Goal: Navigation & Orientation: Find specific page/section

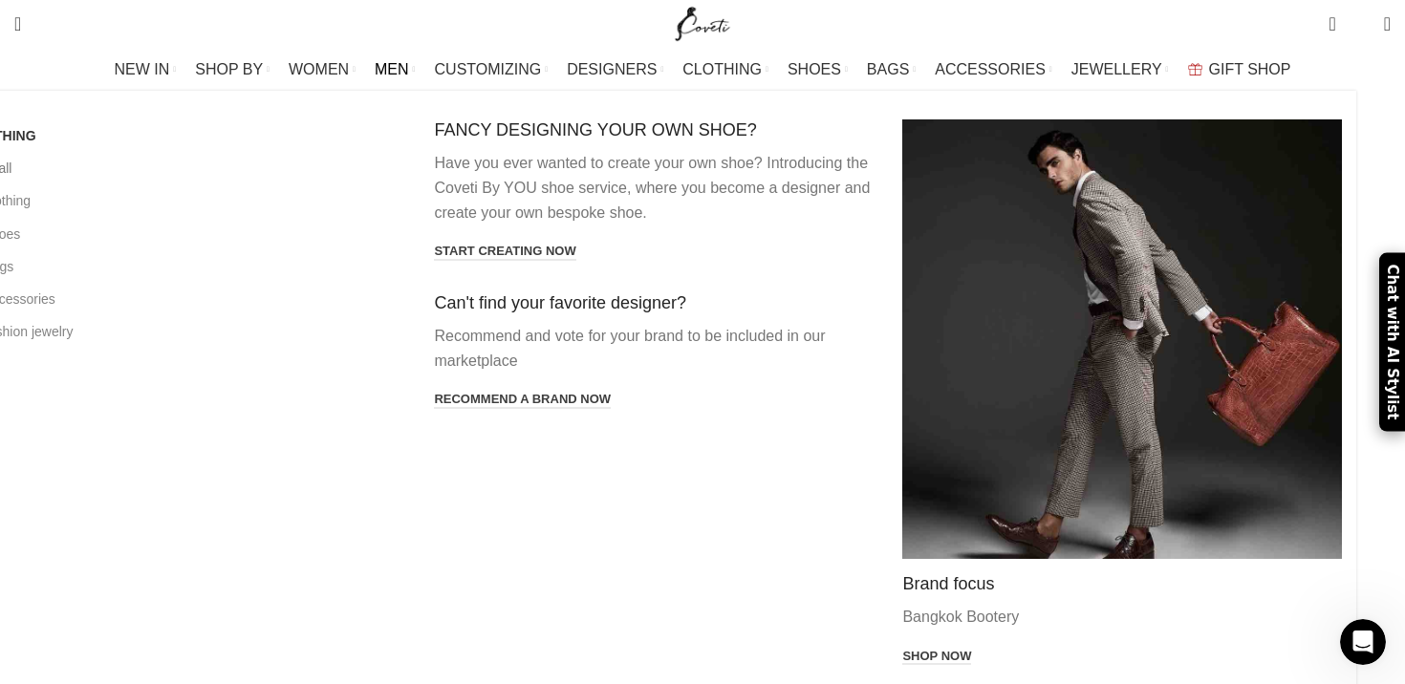
click at [146, 171] on link "View all" at bounding box center [186, 168] width 440 height 32
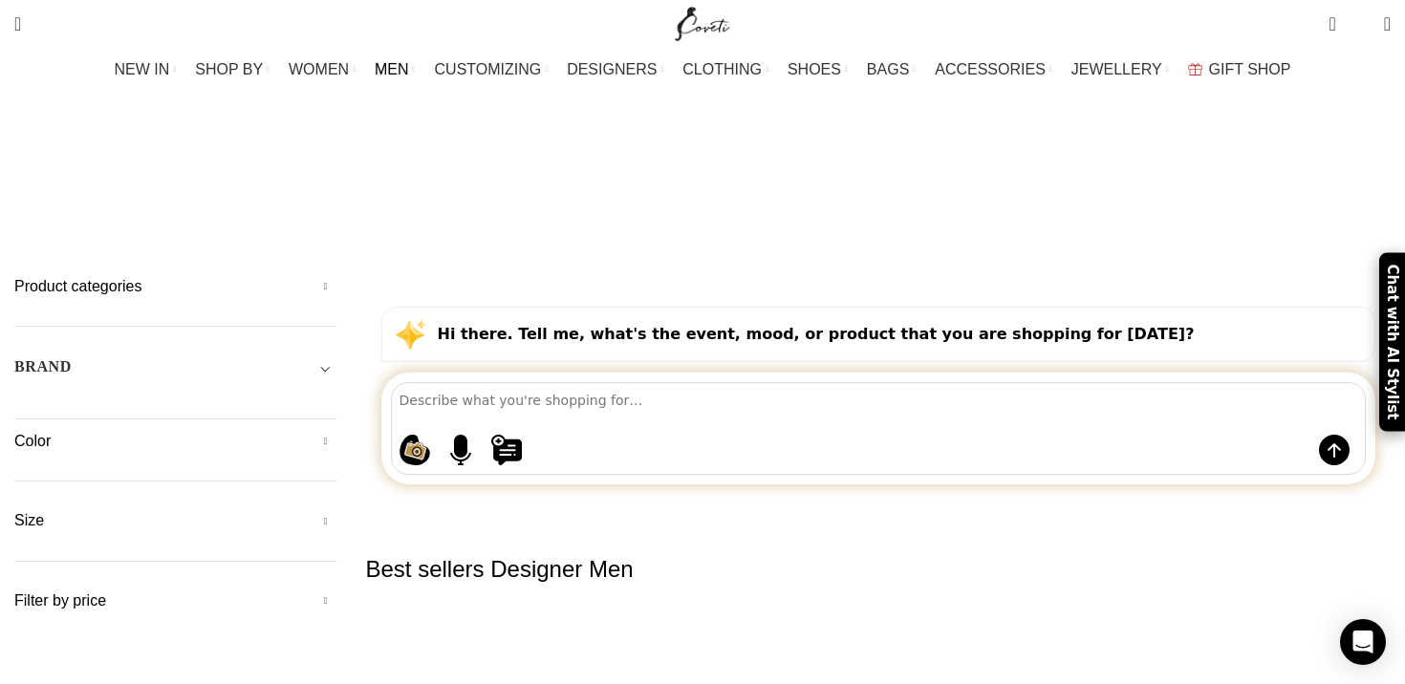
click at [661, 118] on link "Go back" at bounding box center [638, 137] width 48 height 38
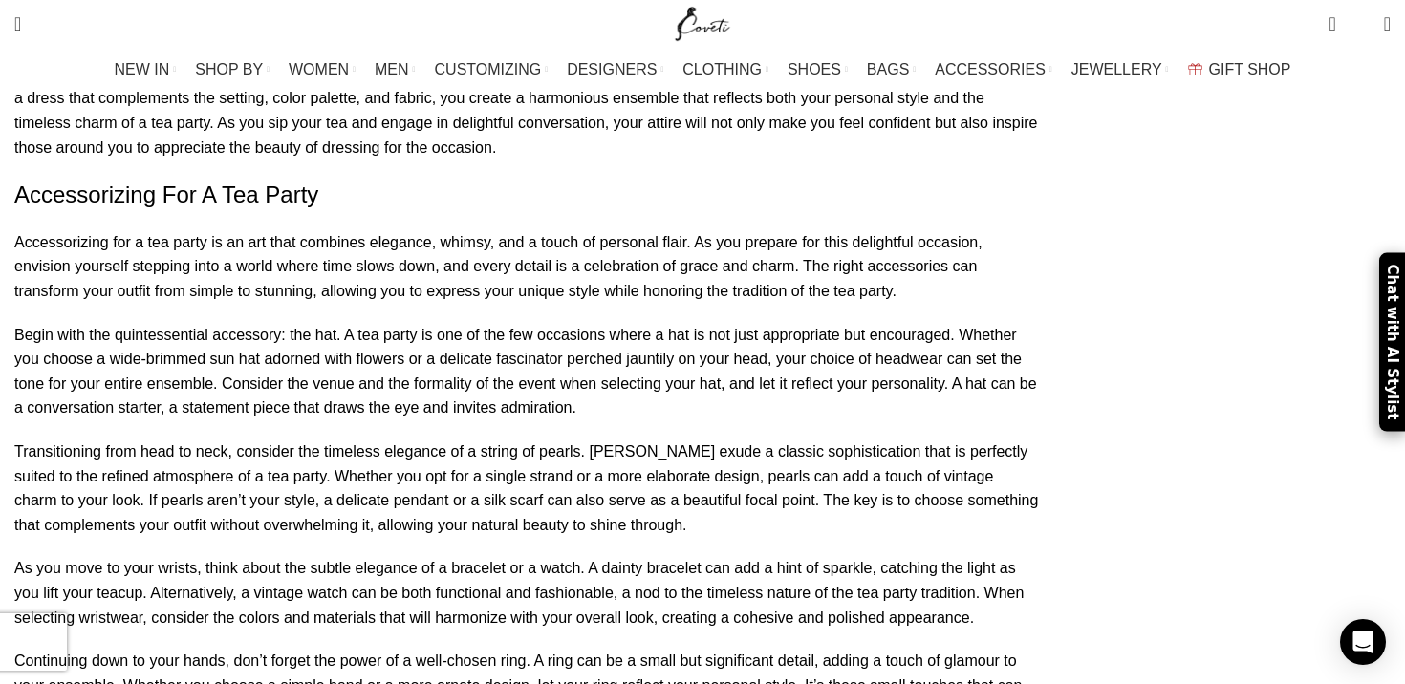
scroll to position [2851, 0]
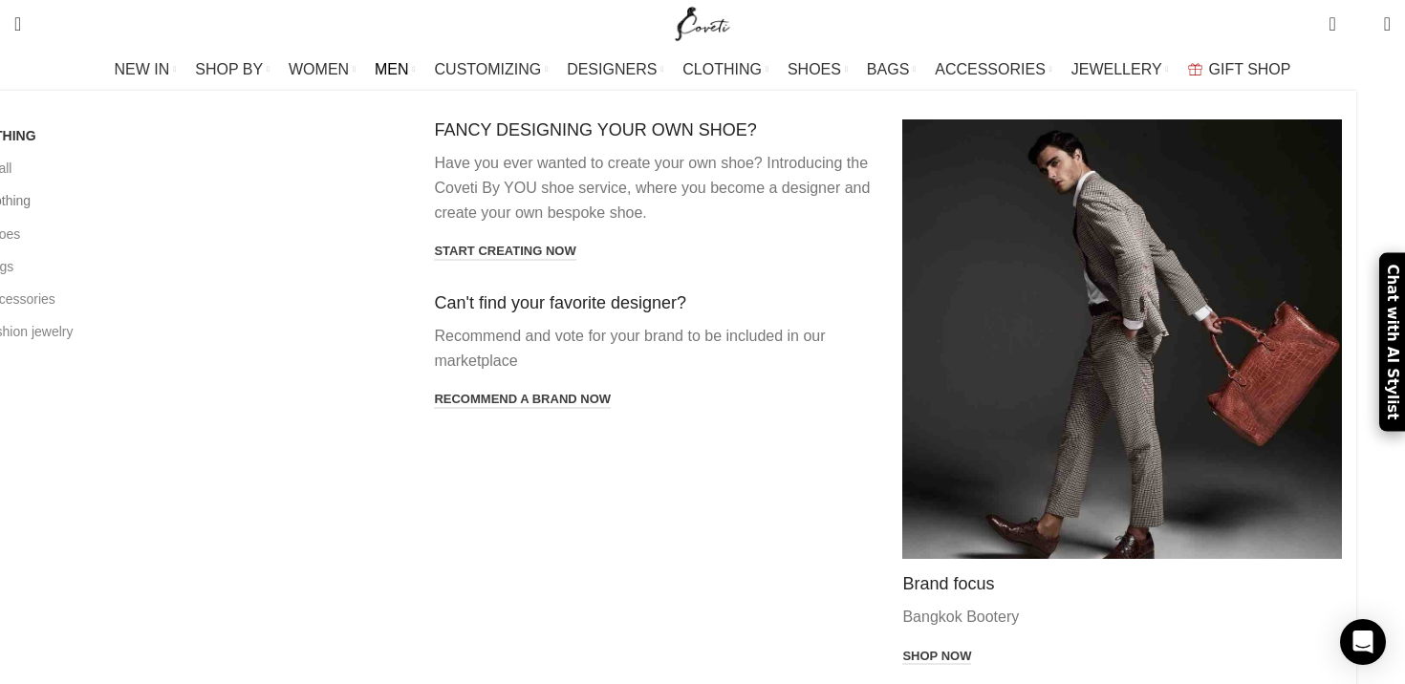
click at [167, 200] on link "All clothing" at bounding box center [186, 200] width 440 height 32
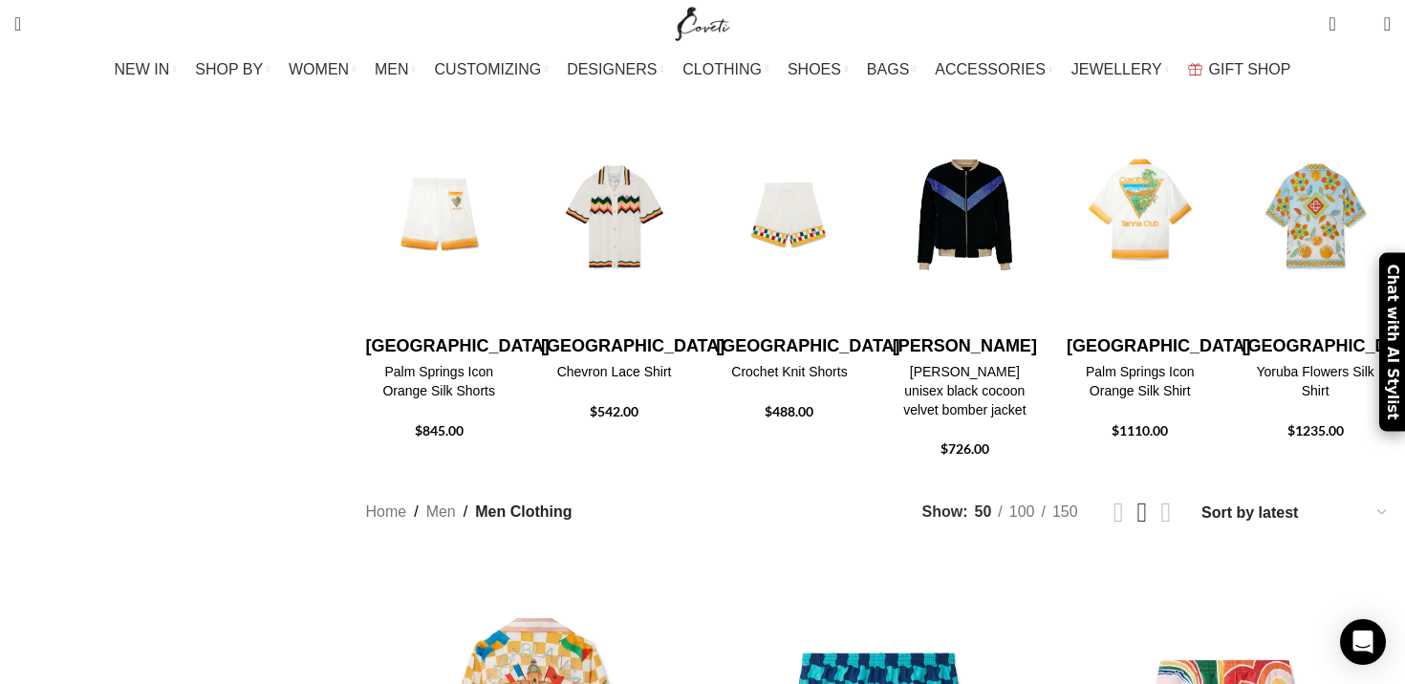
scroll to position [544, 0]
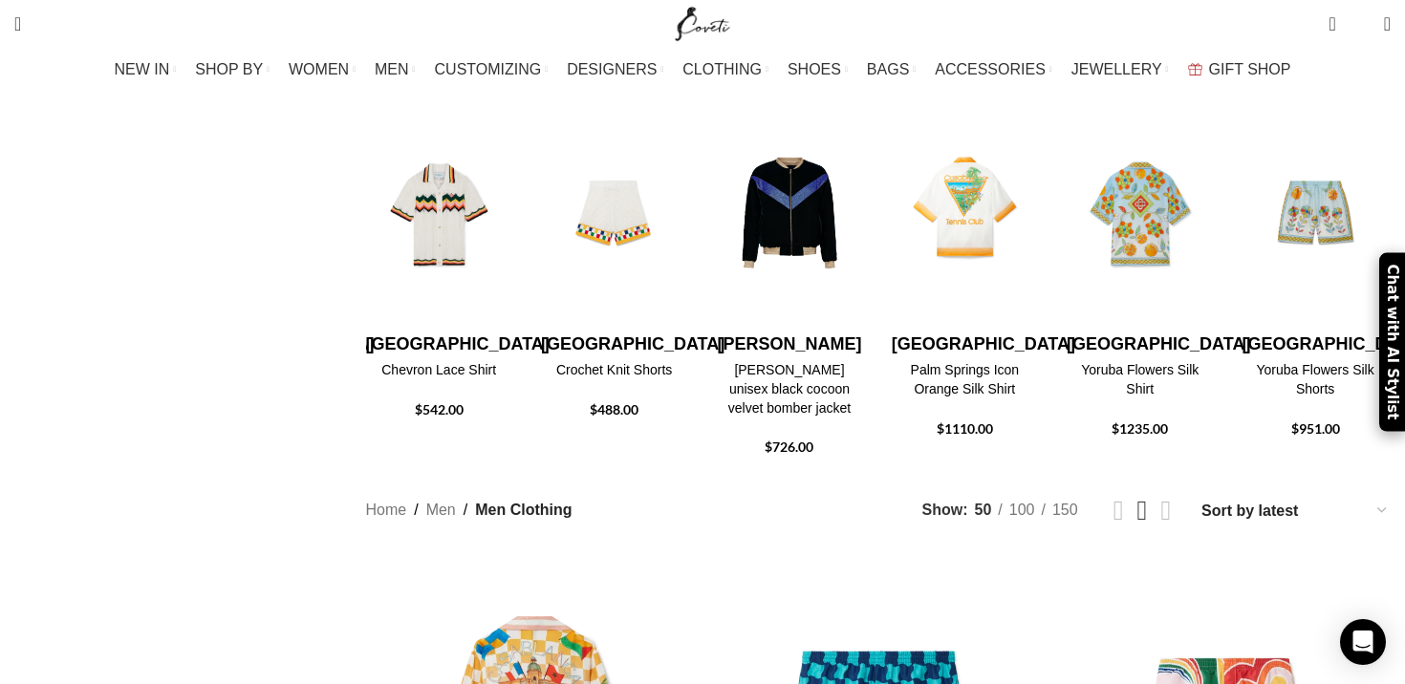
click at [1217, 497] on select "Sort by popularity Sort by average rating Sort by latest Sort by price: low to …" at bounding box center [1295, 511] width 191 height 28
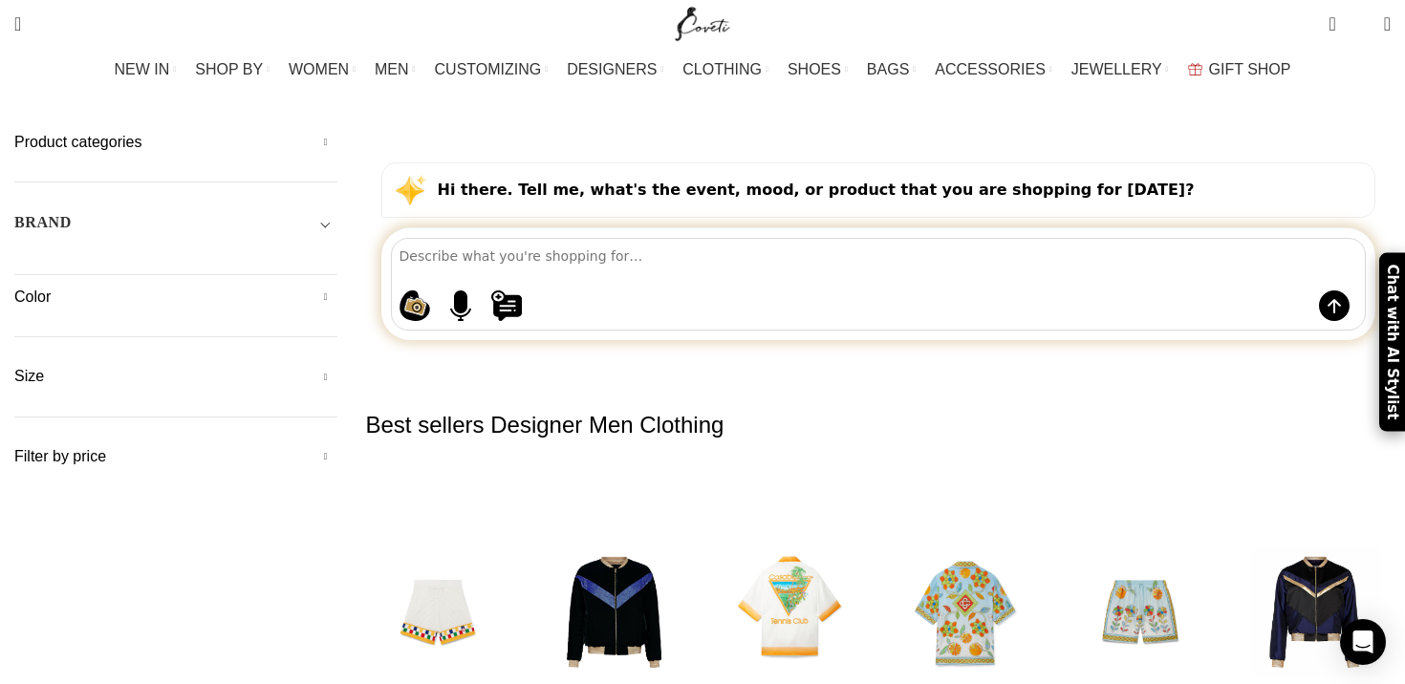
scroll to position [0, 0]
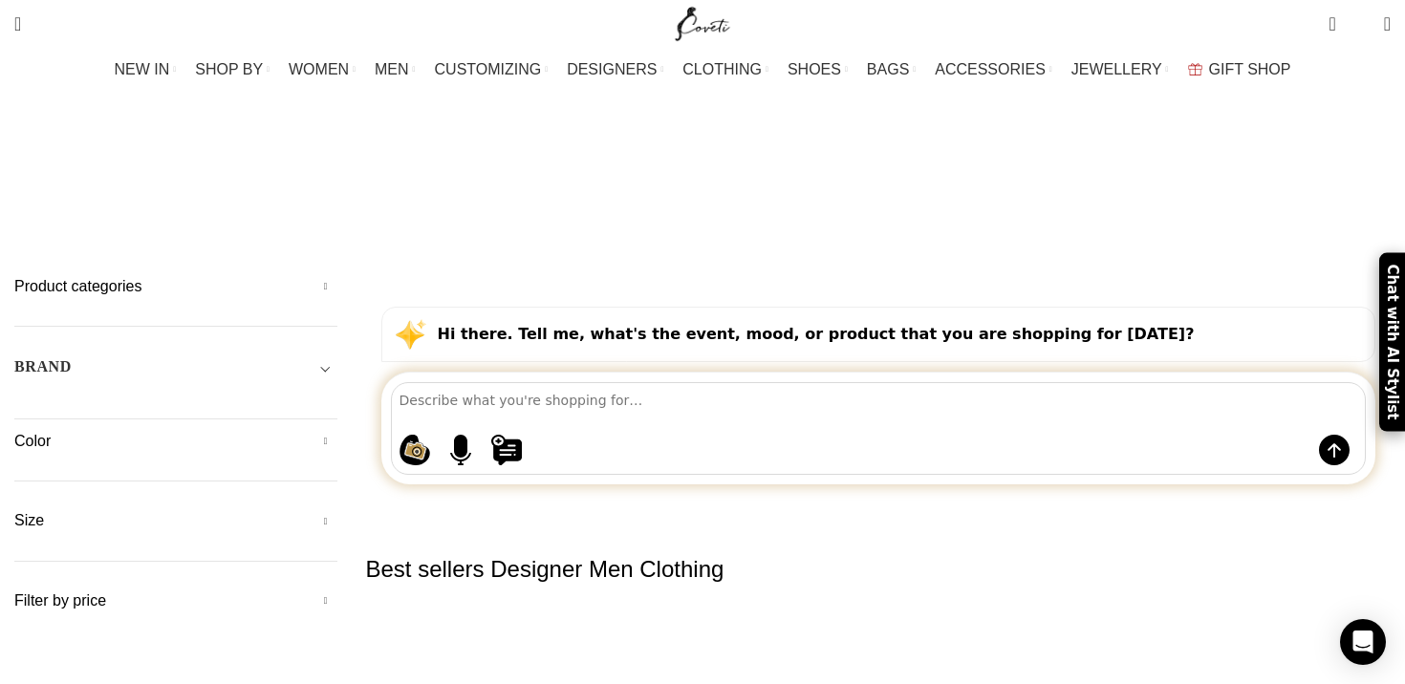
click at [316, 276] on h5 "Product categories" at bounding box center [175, 286] width 323 height 21
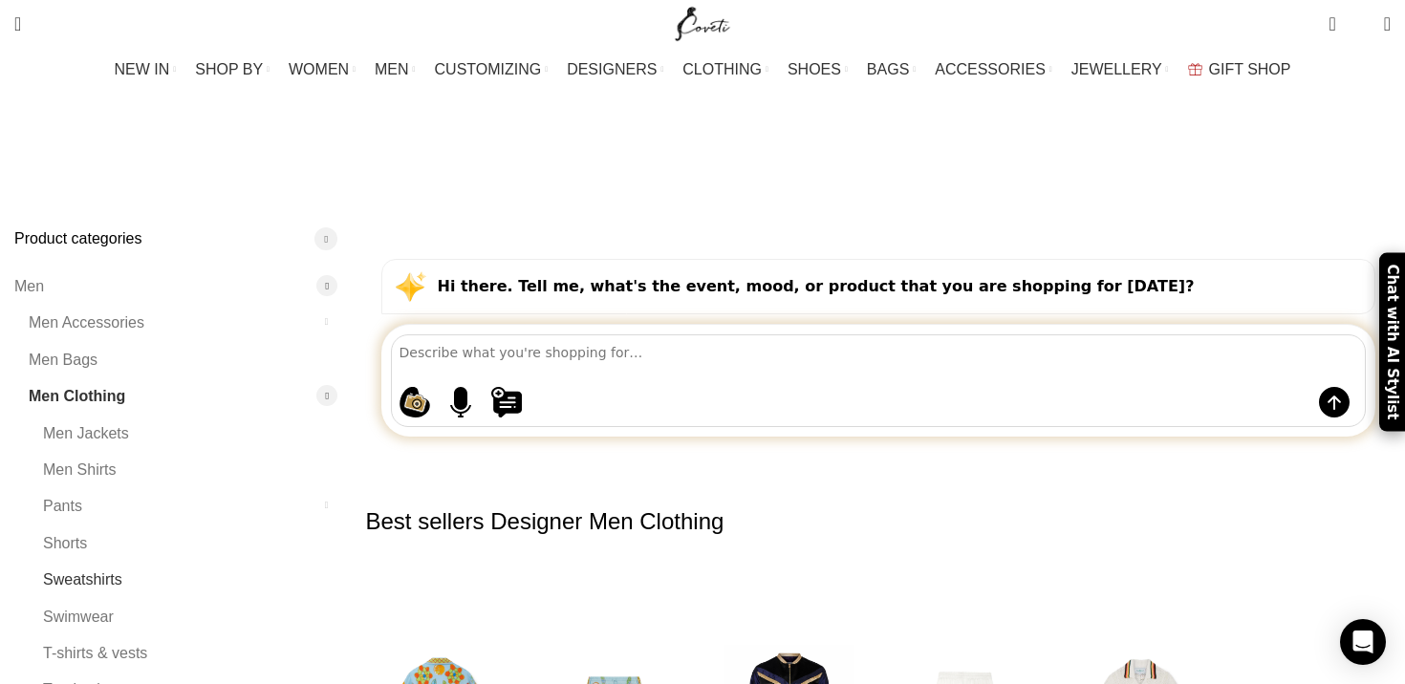
scroll to position [49, 0]
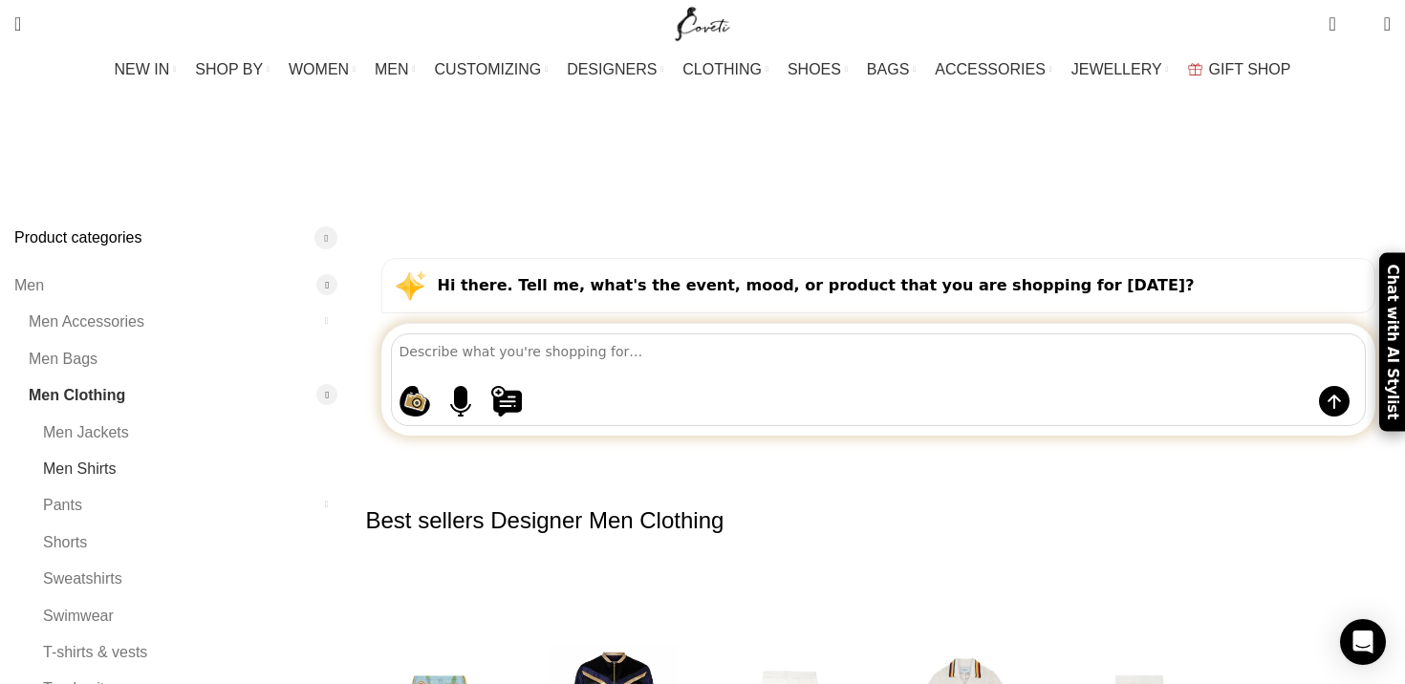
click at [195, 451] on link "Men Shirts" at bounding box center [178, 469] width 271 height 36
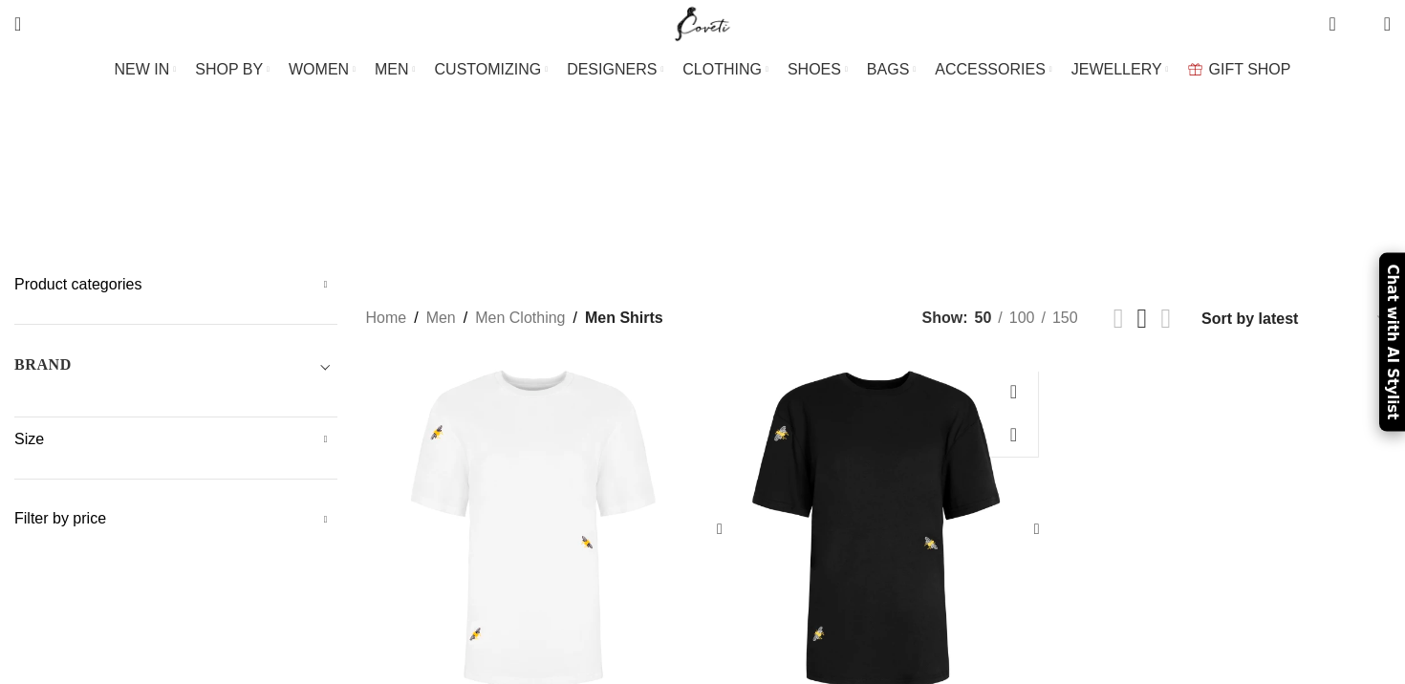
click at [922, 333] on div "Show sidebar Show 50 100 150 Sort by popularity Sort by average rating Sort by …" at bounding box center [1156, 319] width 468 height 28
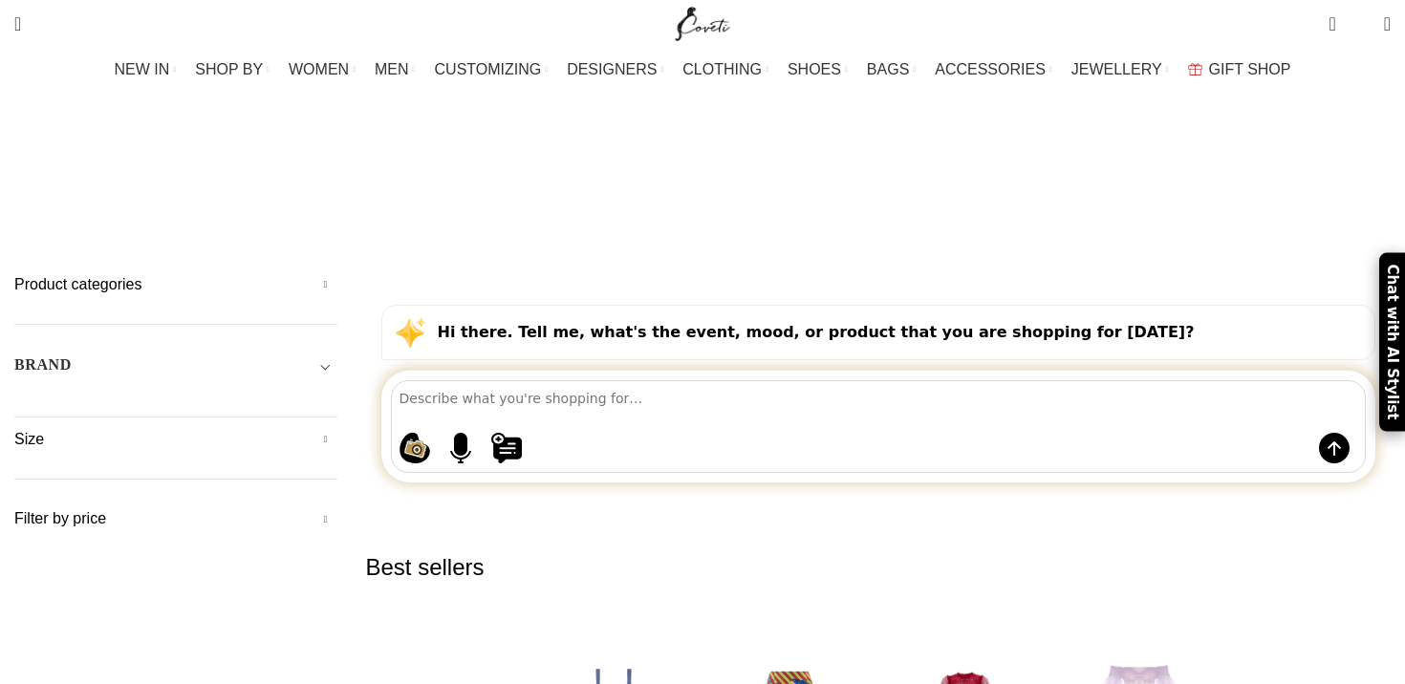
click at [265, 274] on div "Product categories Men Men Accessories Cases Men Belts Men Exotic Leather Men H…" at bounding box center [175, 299] width 323 height 51
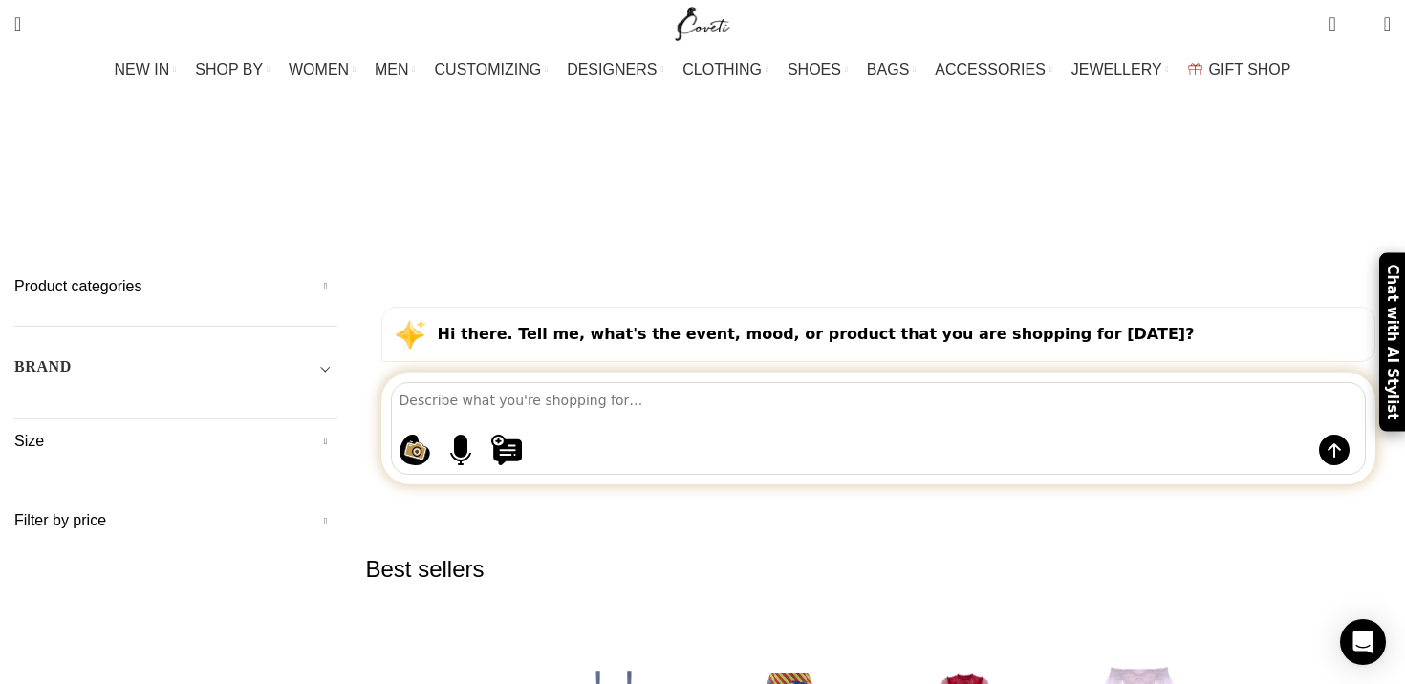
click at [285, 276] on h5 "Product categories" at bounding box center [175, 286] width 323 height 21
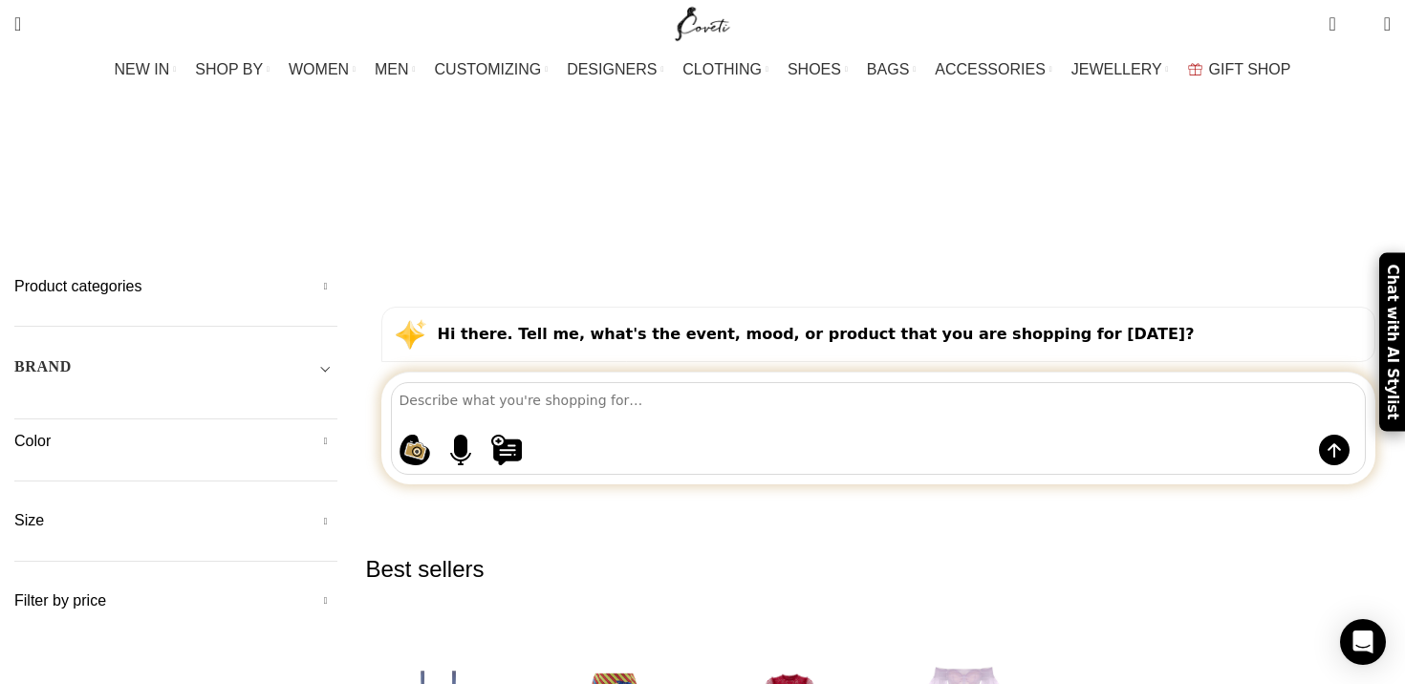
click at [290, 276] on h5 "Product categories" at bounding box center [175, 286] width 323 height 21
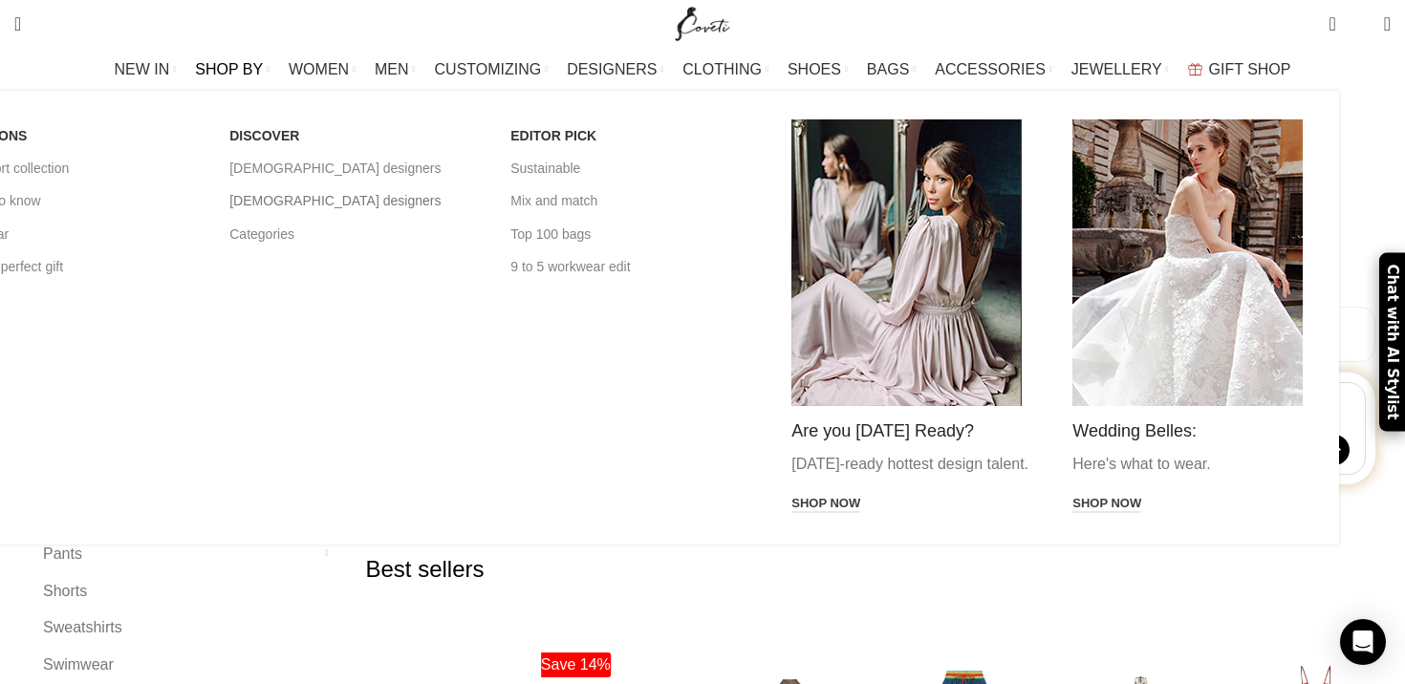
click at [414, 194] on link "[DEMOGRAPHIC_DATA] designers" at bounding box center [355, 200] width 252 height 32
